Goal: Navigation & Orientation: Find specific page/section

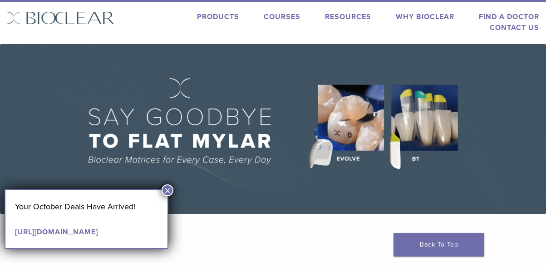
scroll to position [17, 0]
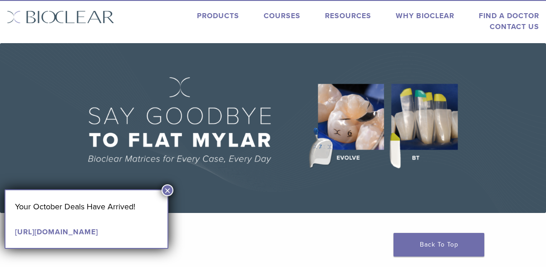
click at [170, 187] on button "×" at bounding box center [167, 190] width 12 height 12
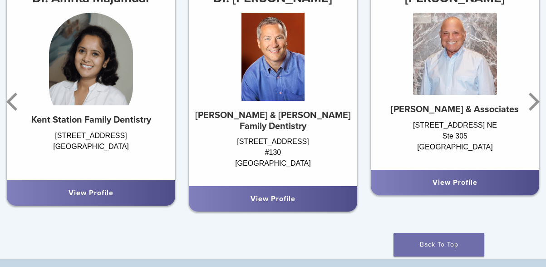
scroll to position [0, 0]
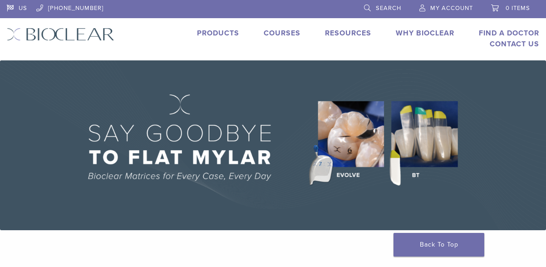
click at [231, 35] on link "Products" at bounding box center [218, 33] width 42 height 9
click at [409, 31] on link "Why Bioclear" at bounding box center [424, 33] width 58 height 9
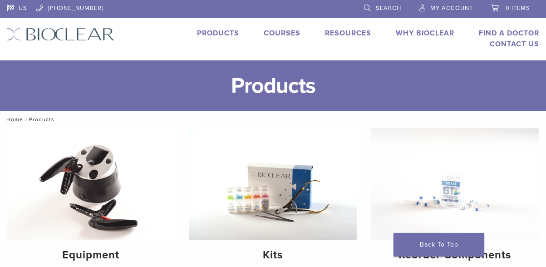
click at [430, 36] on link "Why Bioclear" at bounding box center [424, 33] width 58 height 9
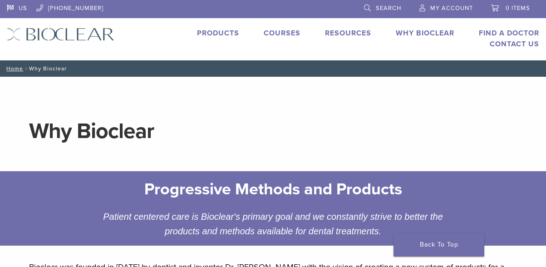
click at [217, 35] on link "Products" at bounding box center [218, 33] width 42 height 9
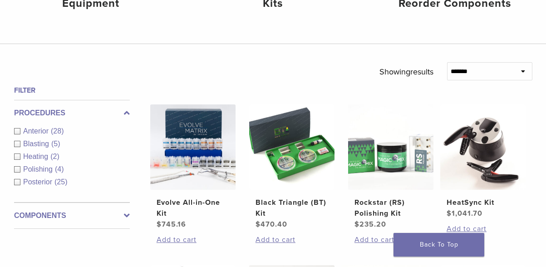
scroll to position [255, 0]
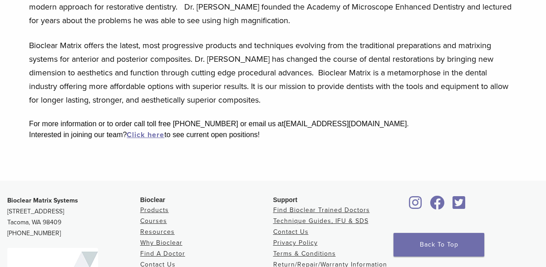
scroll to position [276, 0]
